Goal: Contribute content

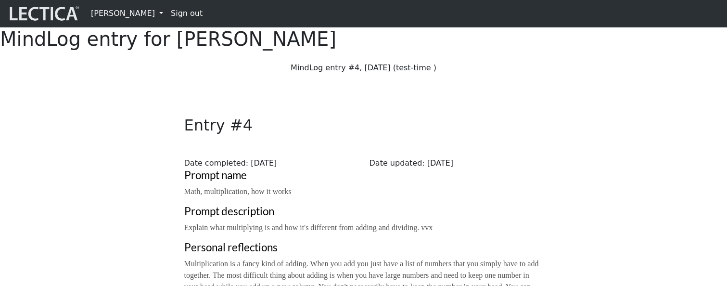
drag, startPoint x: 672, startPoint y: 52, endPoint x: 703, endPoint y: 62, distance: 31.8
click at [703, 51] on div "MindLog entry for Francis Marshall" at bounding box center [363, 38] width 727 height 23
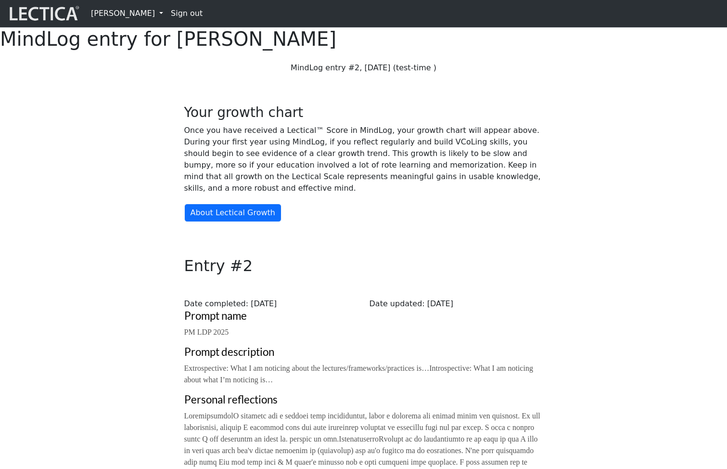
scroll to position [273, 0]
click at [120, 11] on link "[PERSON_NAME]" at bounding box center [127, 13] width 80 height 19
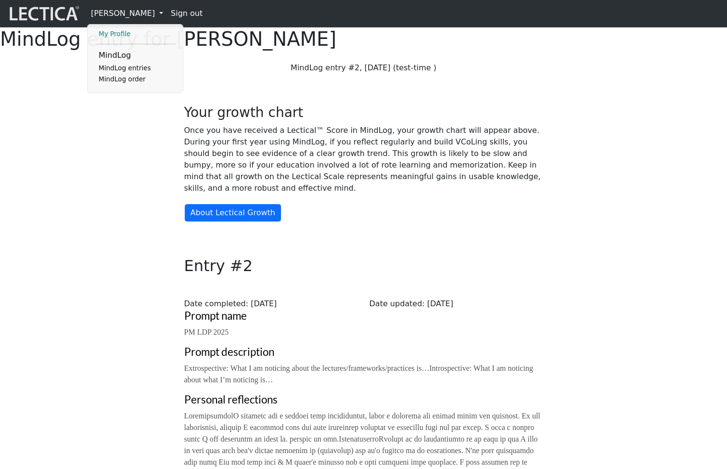
click at [124, 36] on link "My Profile" at bounding box center [135, 34] width 79 height 12
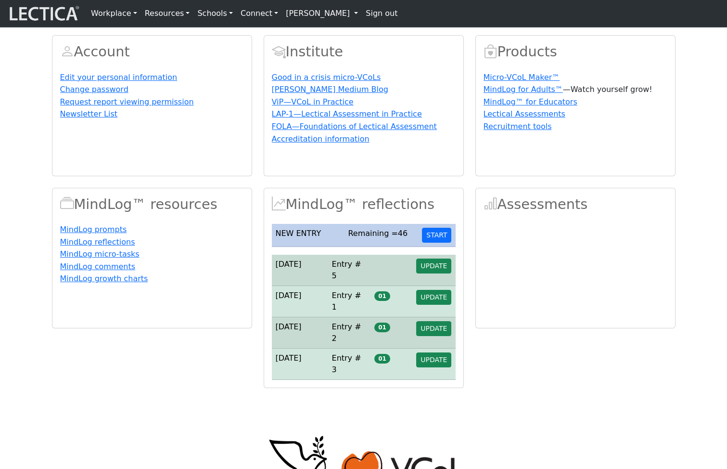
scroll to position [40, 0]
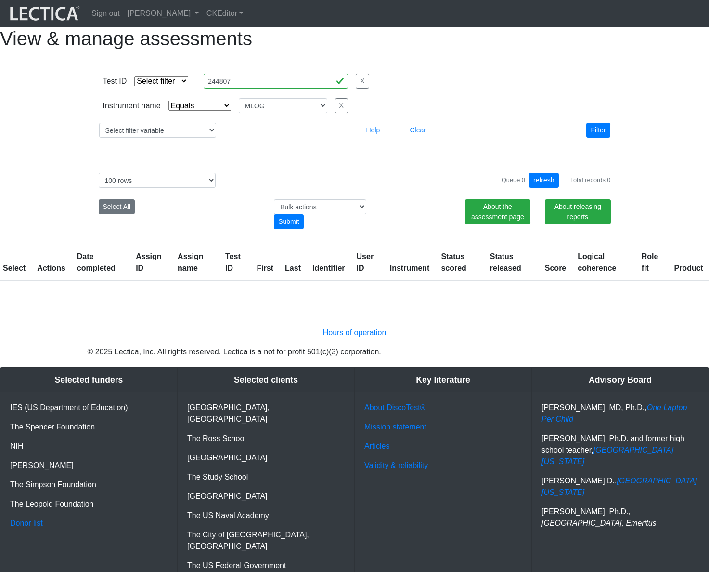
select select "MLOG"
select select "100"
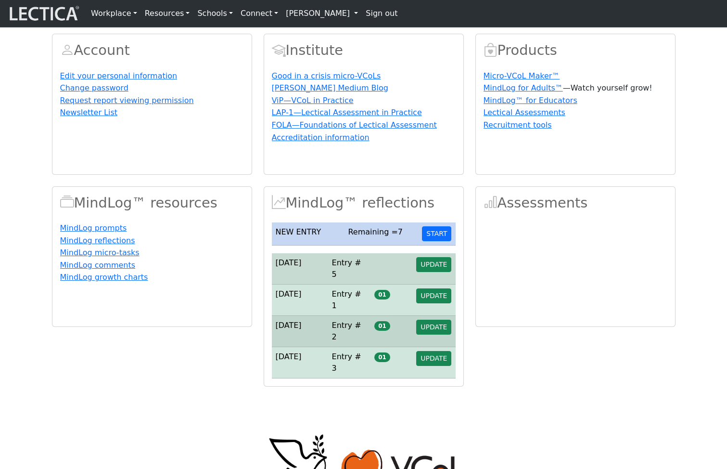
scroll to position [81, 0]
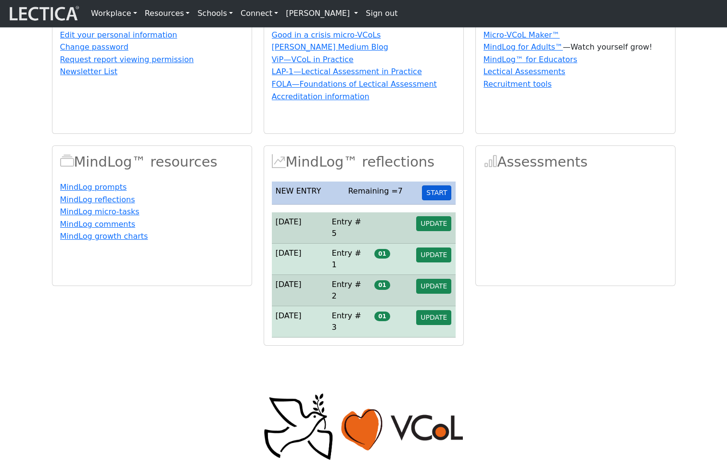
click at [438, 200] on button "START" at bounding box center [436, 192] width 29 height 15
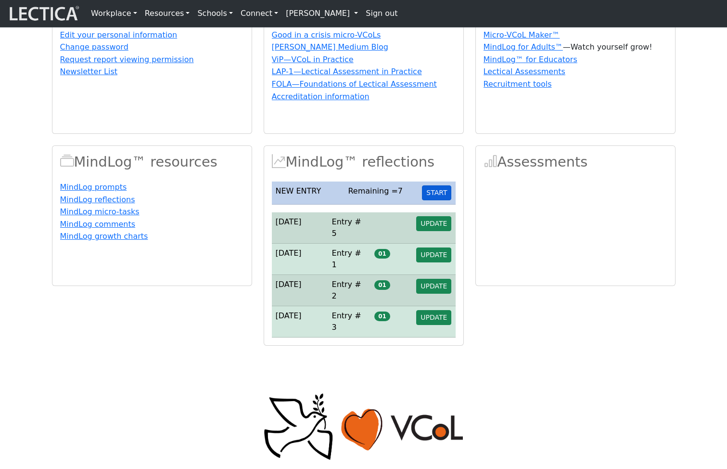
click at [440, 200] on button "START" at bounding box center [436, 192] width 29 height 15
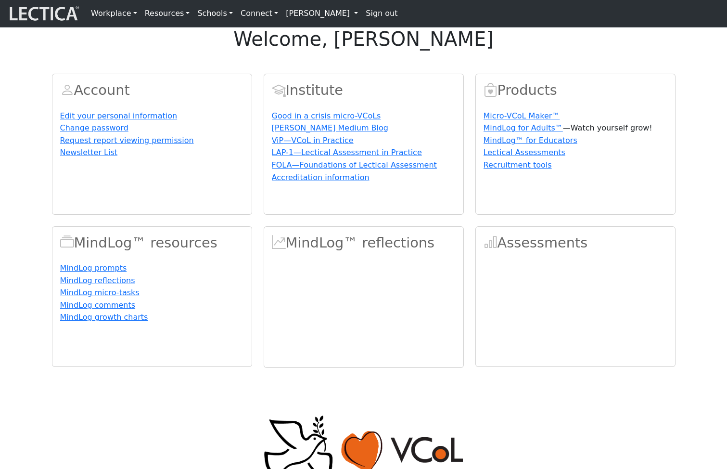
scroll to position [81, 0]
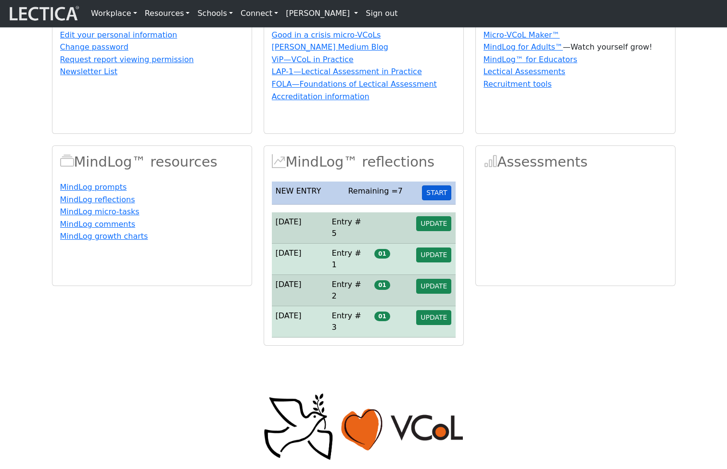
click at [438, 200] on button "START" at bounding box center [436, 192] width 29 height 15
click at [443, 200] on button "START" at bounding box center [436, 192] width 29 height 15
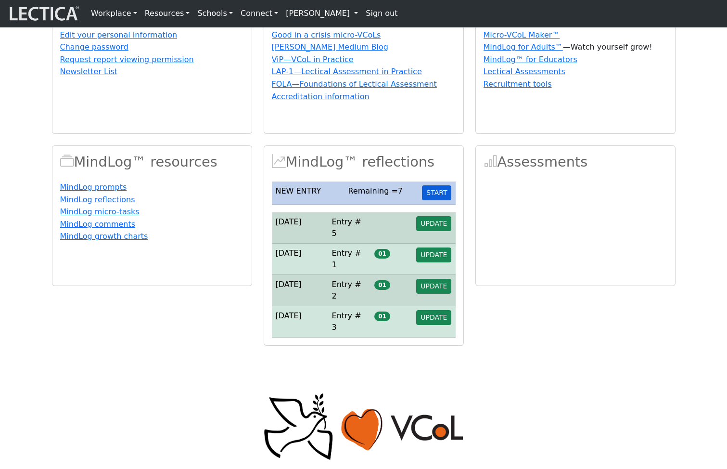
click at [443, 200] on button "START" at bounding box center [436, 192] width 29 height 15
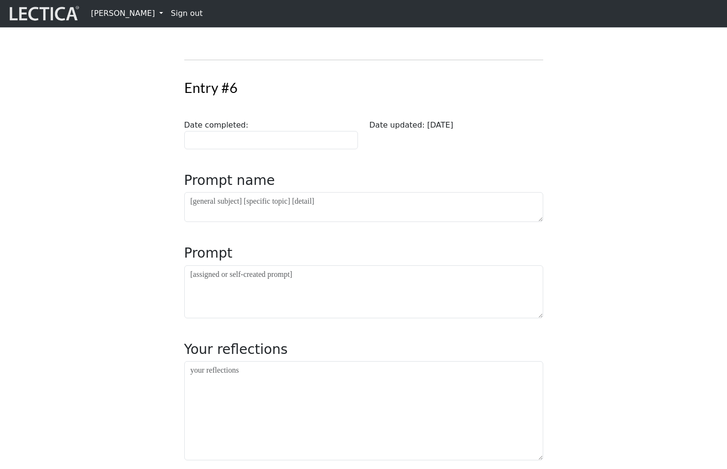
scroll to position [55, 0]
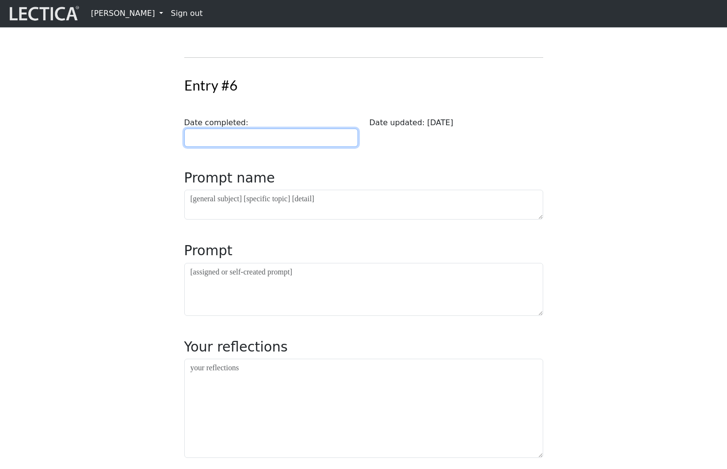
type input "[DATE]"
click at [244, 147] on input "[DATE]" at bounding box center [271, 138] width 174 height 18
click at [81, 206] on div "Entry #6 Date completed: [DATE] Date updated: [DATE] Prompt name Prompt Your re…" at bounding box center [363, 383] width 635 height 666
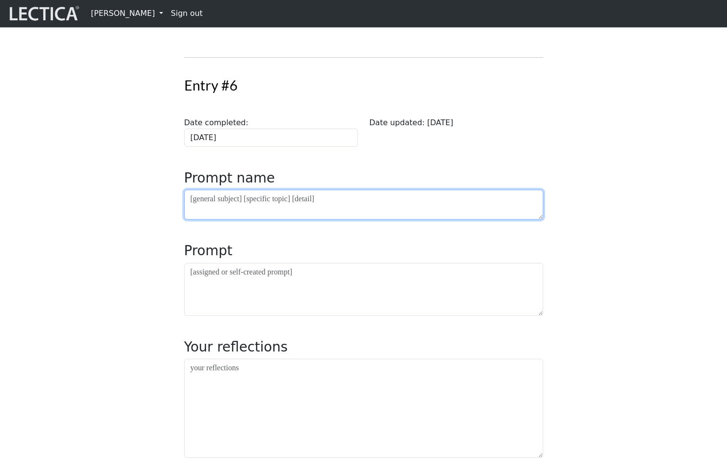
click at [208, 219] on textarea at bounding box center [363, 205] width 359 height 30
type textarea "asdf"
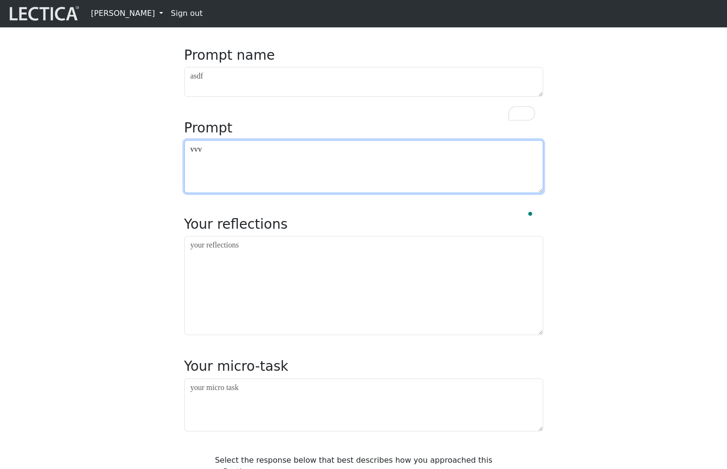
scroll to position [191, 0]
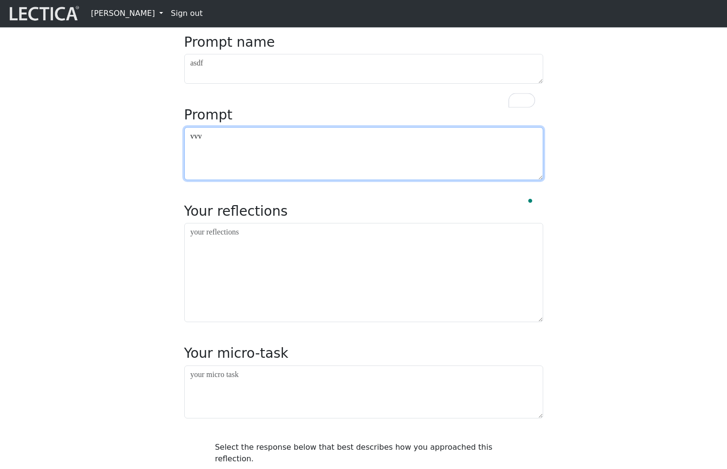
type textarea "vvv"
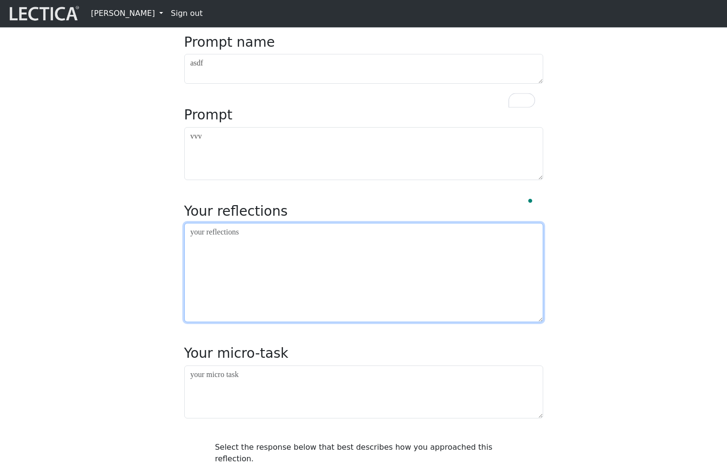
click at [242, 296] on textarea at bounding box center [363, 272] width 359 height 99
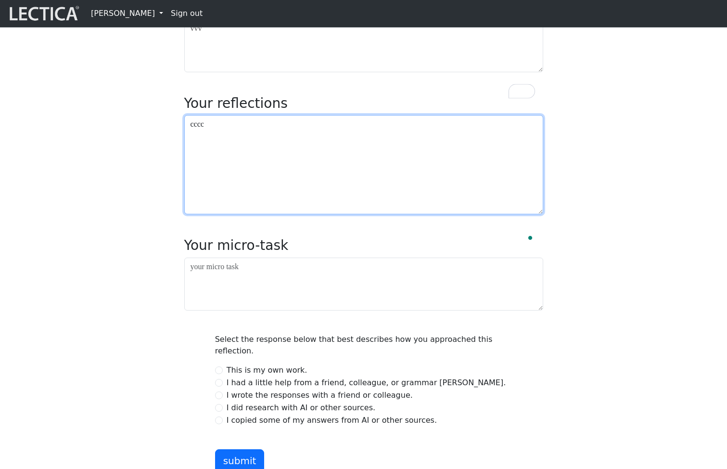
scroll to position [376, 0]
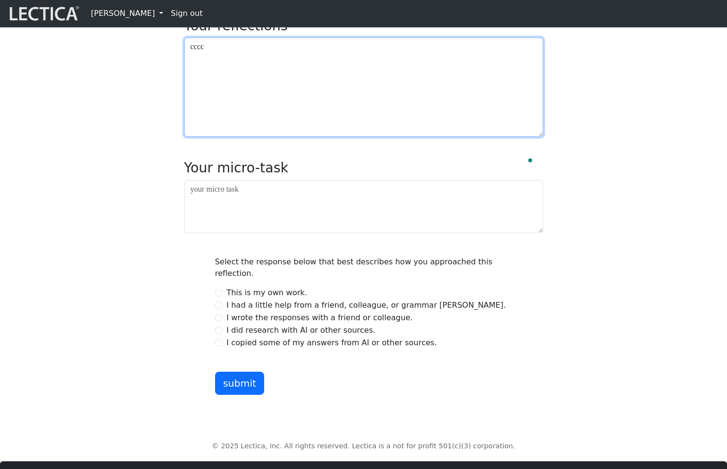
type textarea "cccc"
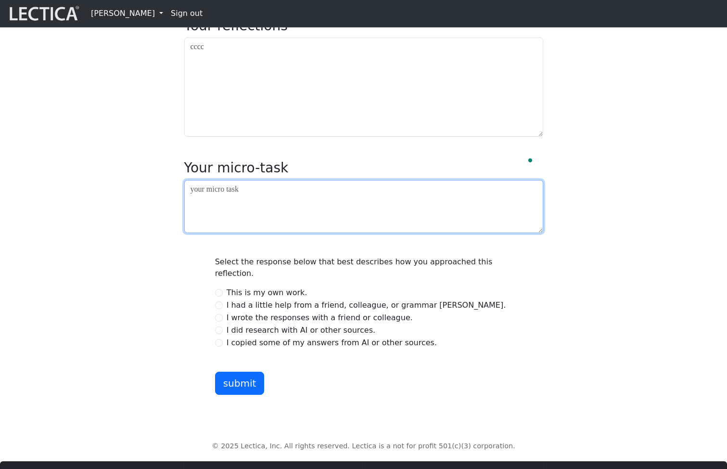
click at [243, 233] on textarea at bounding box center [363, 206] width 359 height 53
type textarea "vvvv"
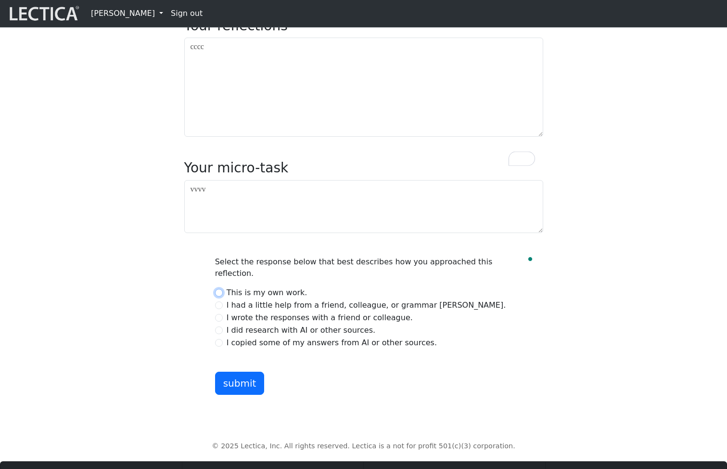
click at [220, 296] on input "This is my own work." at bounding box center [219, 293] width 8 height 8
radio input "true"
click at [235, 395] on button "submit" at bounding box center [240, 383] width 50 height 23
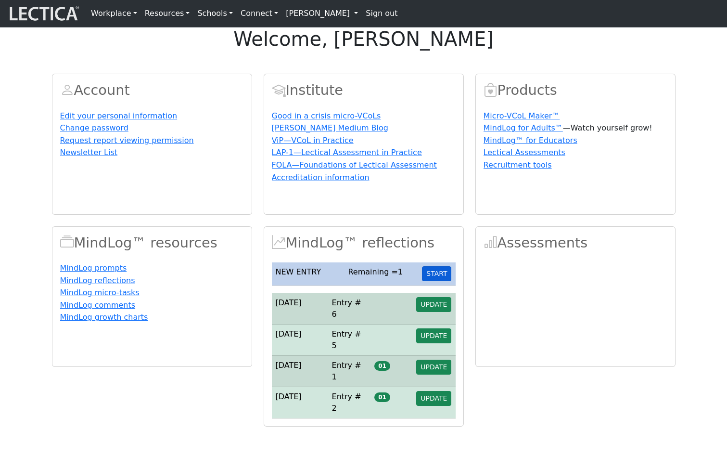
click at [438, 281] on button "START" at bounding box center [436, 273] width 29 height 15
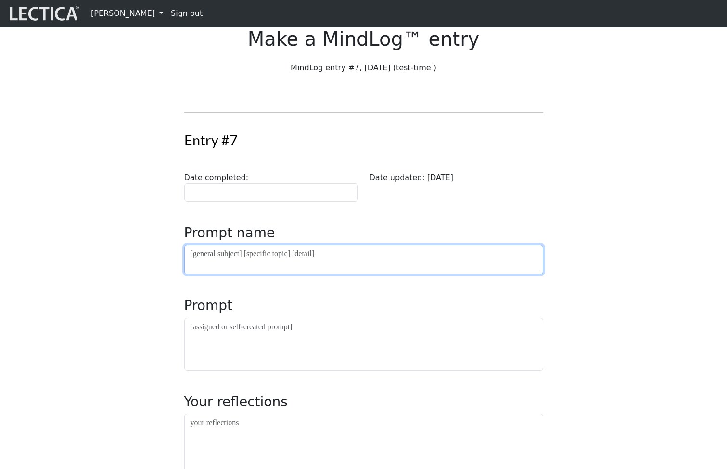
click at [219, 274] on textarea at bounding box center [363, 260] width 359 height 30
type textarea "v"
